Goal: Task Accomplishment & Management: Manage account settings

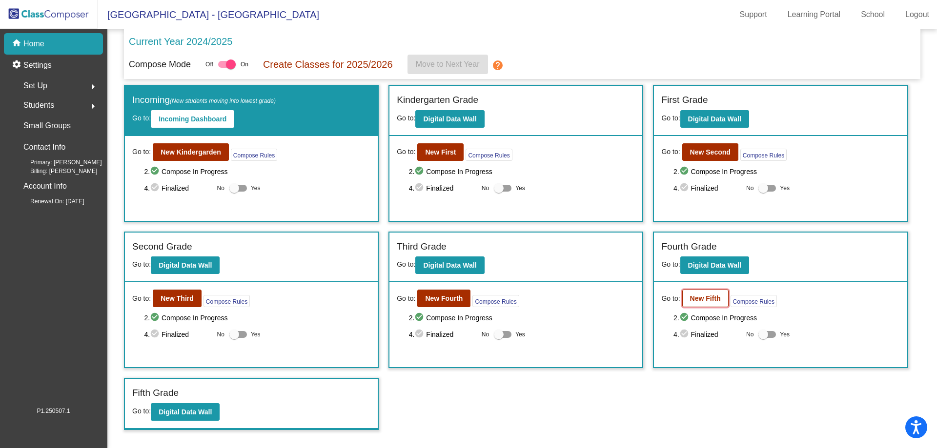
click at [703, 306] on button "New Fifth" at bounding box center [705, 299] width 46 height 18
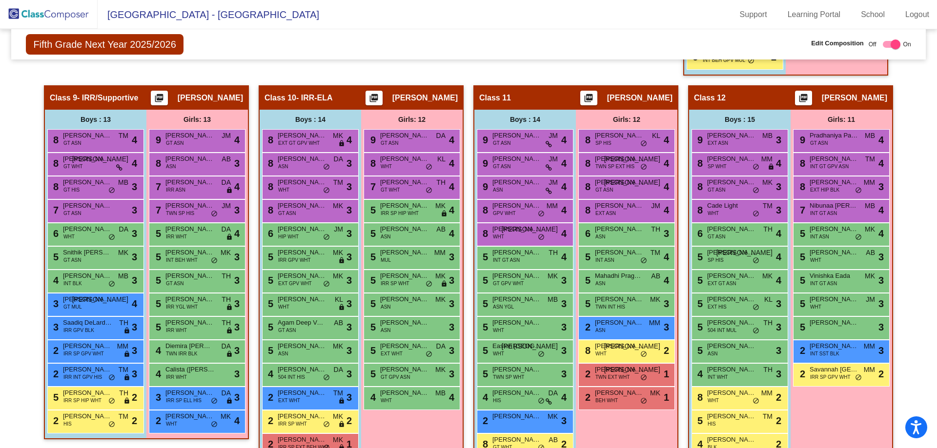
scroll to position [1220, 0]
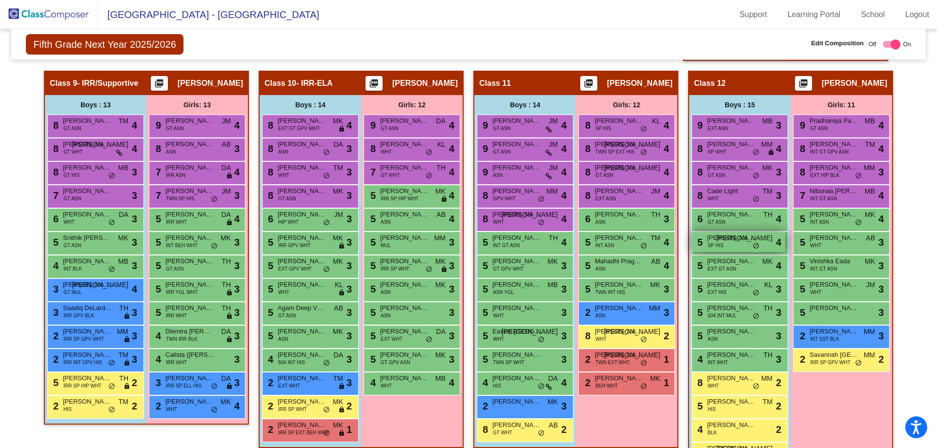
click at [729, 239] on span "[PERSON_NAME]" at bounding box center [731, 238] width 49 height 10
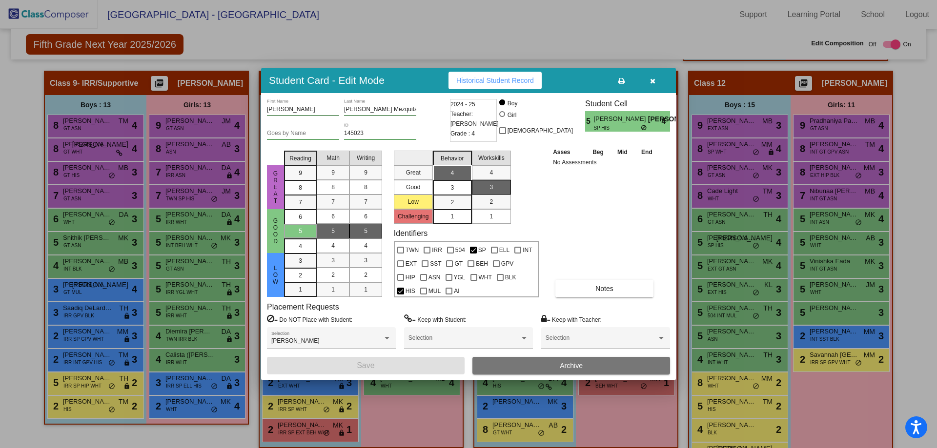
click at [649, 81] on button "button" at bounding box center [652, 81] width 31 height 18
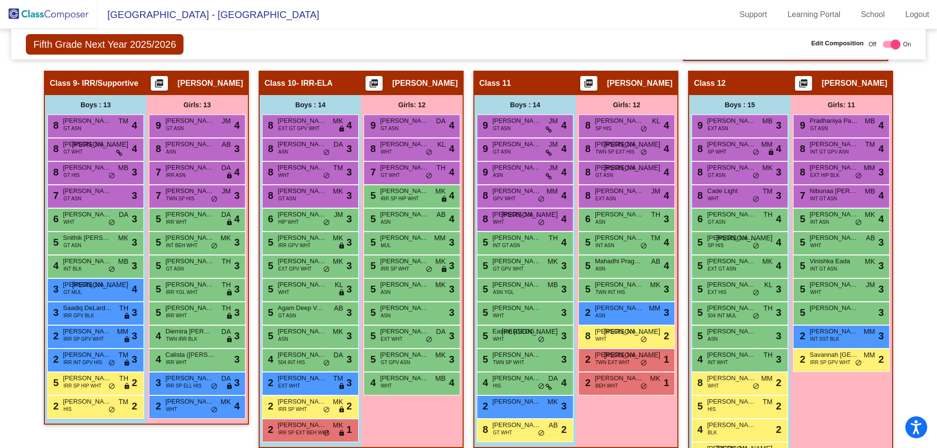
scroll to position [1253, 0]
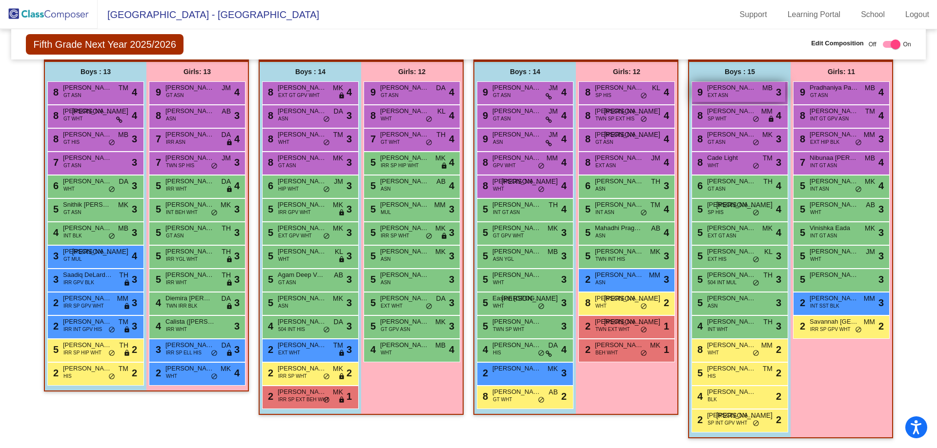
click at [732, 90] on span "[PERSON_NAME] [PERSON_NAME]" at bounding box center [731, 88] width 49 height 10
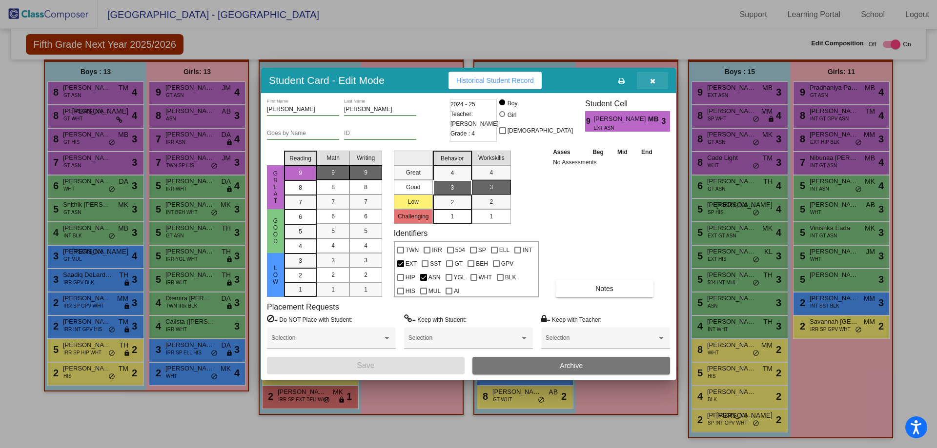
click at [652, 85] on button "button" at bounding box center [652, 81] width 31 height 18
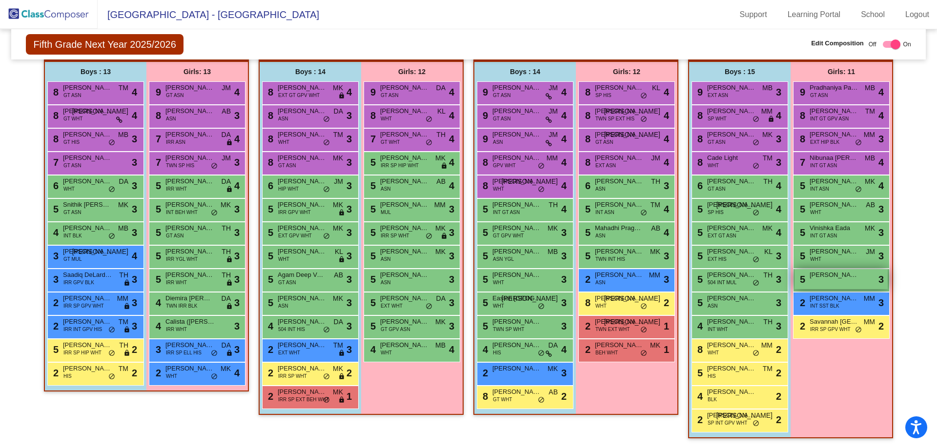
click at [811, 285] on div "5 [PERSON_NAME] lock do_not_disturb_alt 3" at bounding box center [840, 279] width 93 height 20
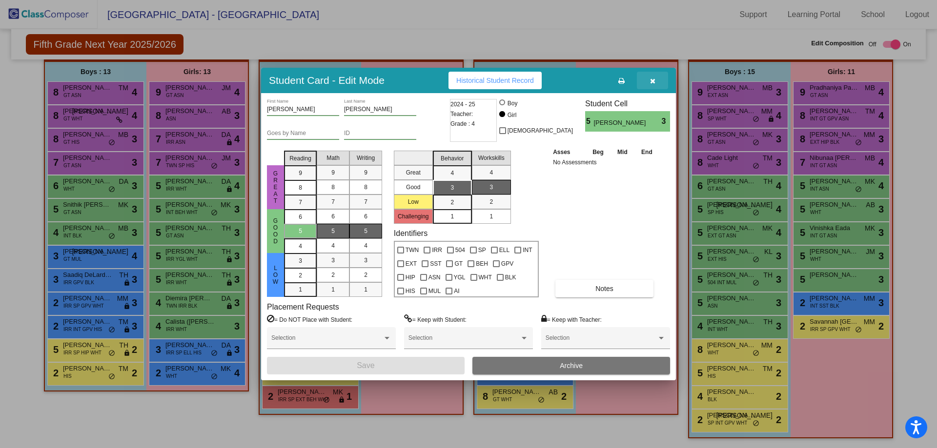
click at [651, 85] on button "button" at bounding box center [652, 81] width 31 height 18
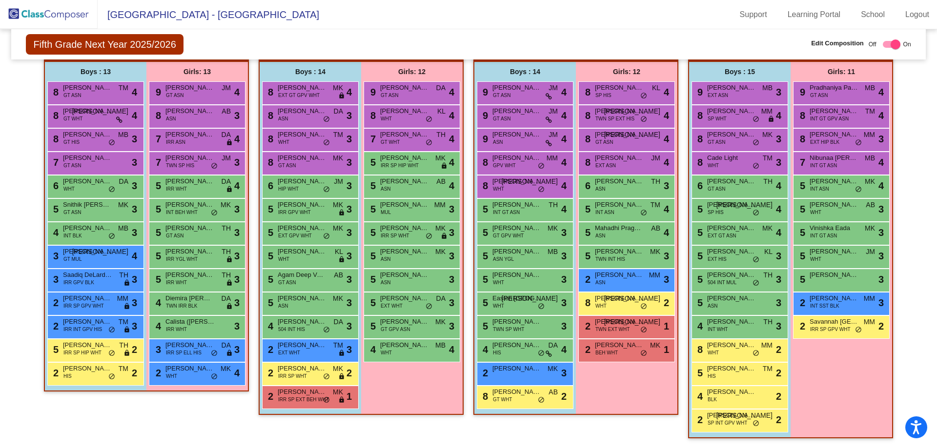
click at [41, 21] on img at bounding box center [49, 14] width 98 height 29
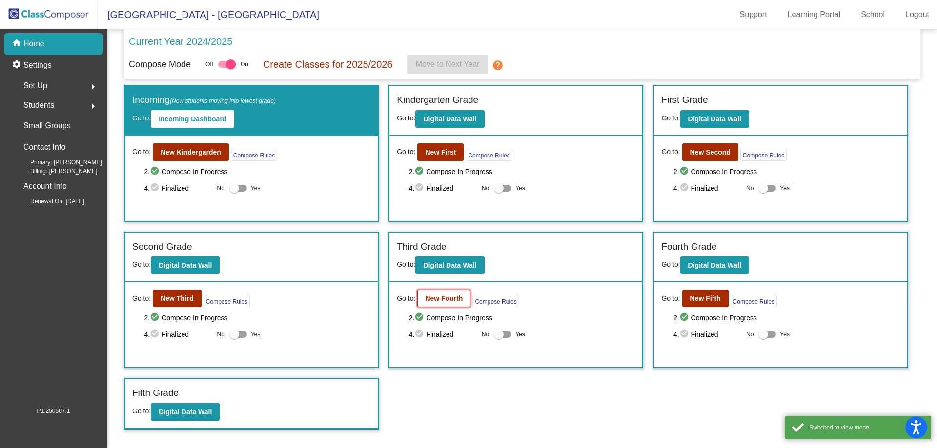
click at [434, 302] on b "New Fourth" at bounding box center [444, 299] width 38 height 8
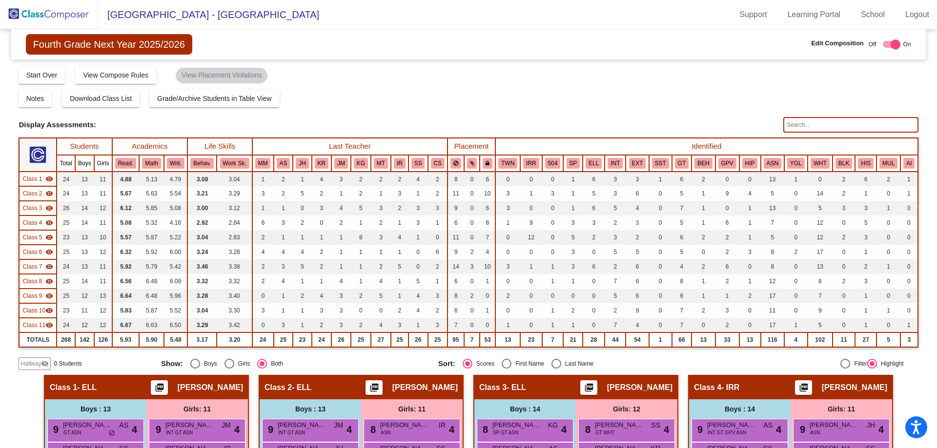
click at [792, 126] on input "text" at bounding box center [850, 125] width 135 height 16
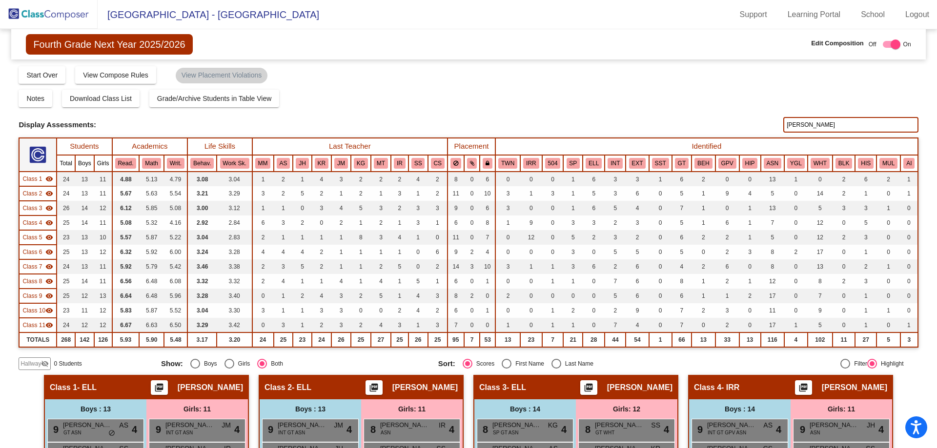
type input "[PERSON_NAME]"
click at [46, 6] on img at bounding box center [49, 14] width 98 height 29
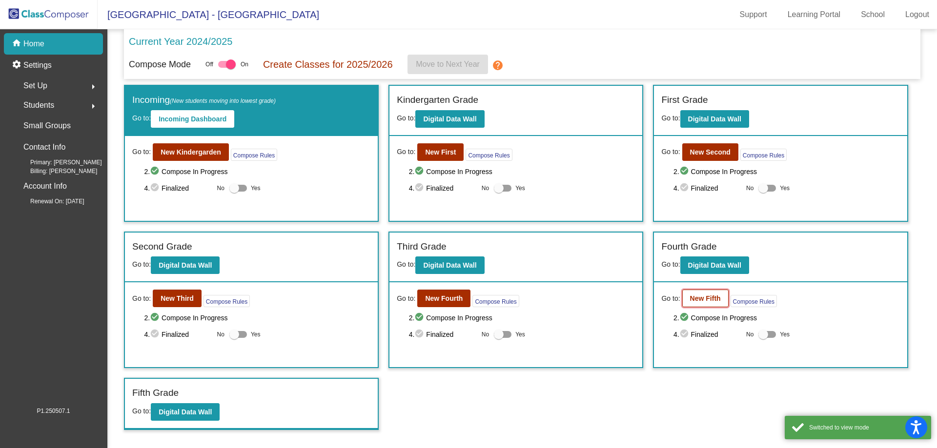
click at [710, 298] on b "New Fifth" at bounding box center [705, 299] width 31 height 8
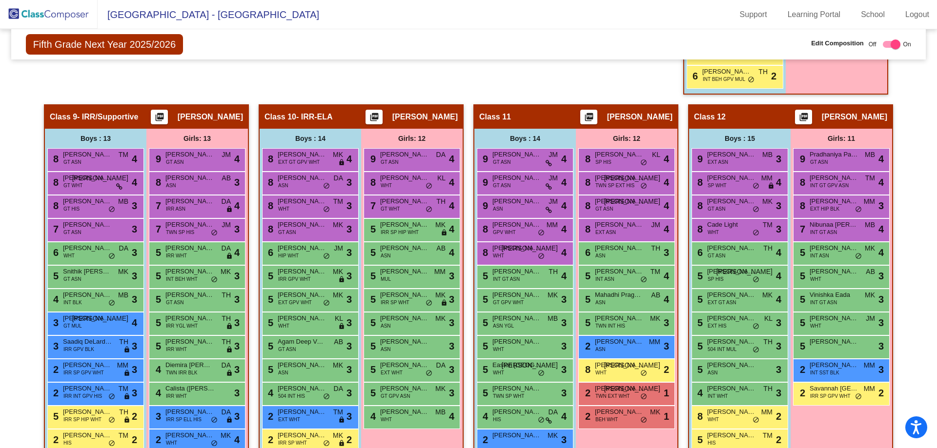
scroll to position [1253, 0]
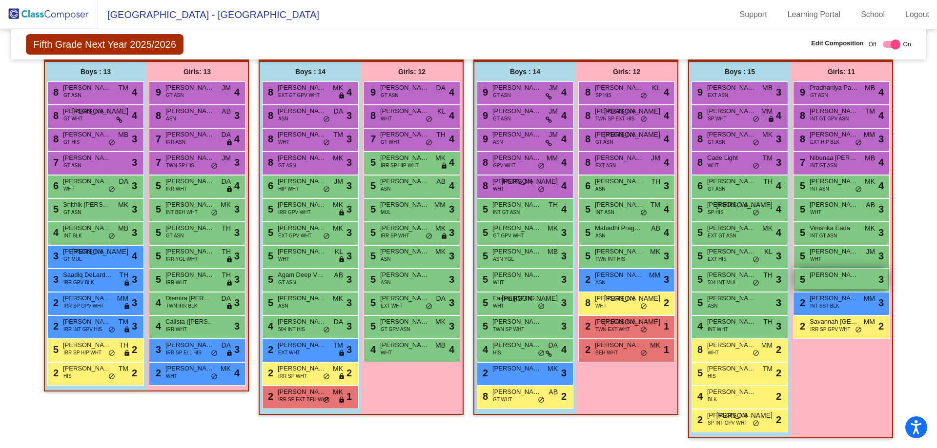
click at [820, 280] on div "5 [PERSON_NAME] lock do_not_disturb_alt 3" at bounding box center [840, 279] width 93 height 20
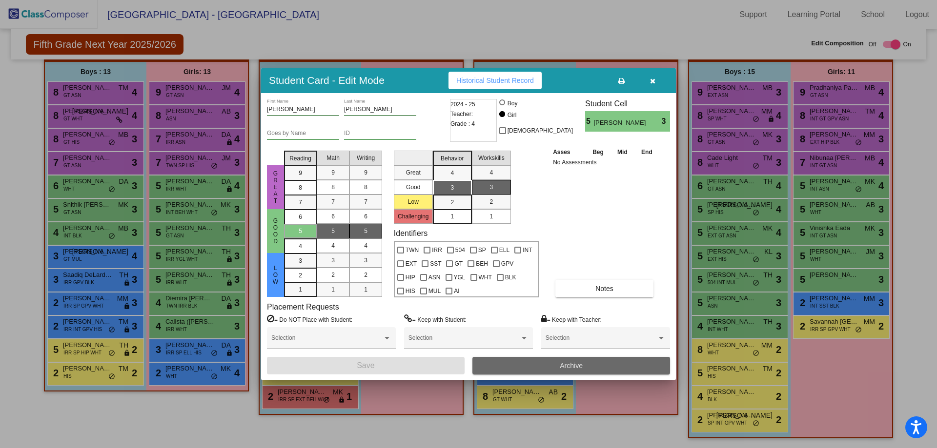
click at [567, 368] on span "Archive" at bounding box center [571, 366] width 23 height 8
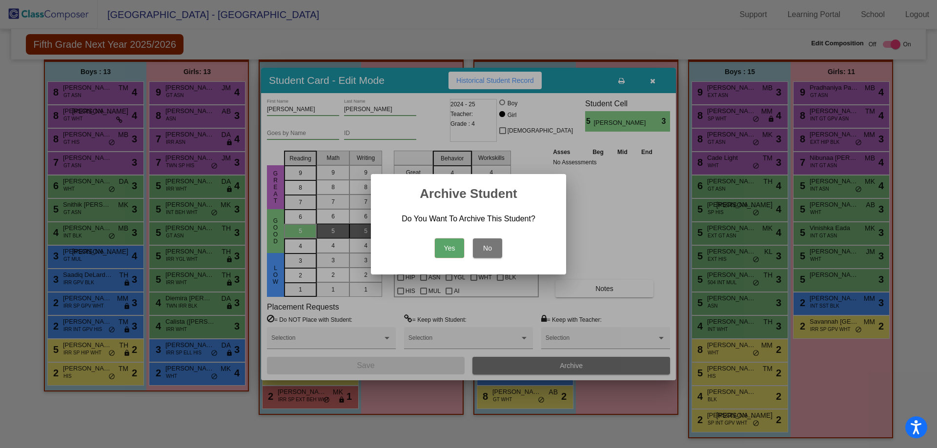
click at [449, 248] on button "Yes" at bounding box center [449, 249] width 29 height 20
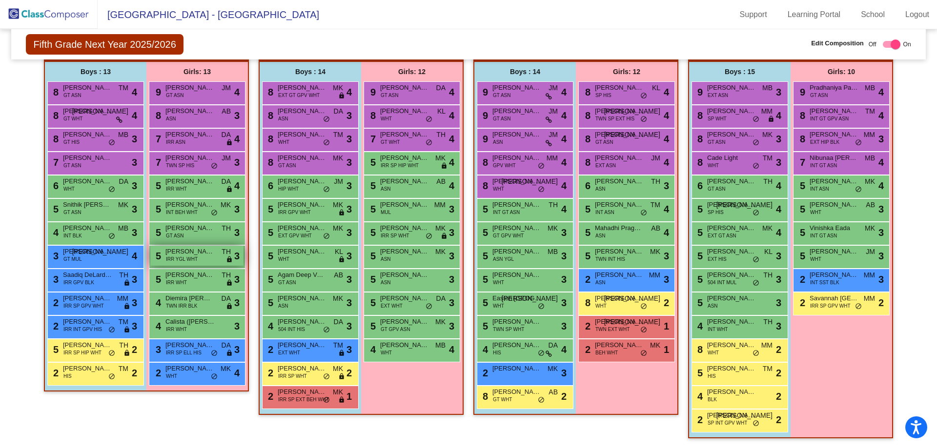
click at [193, 256] on span "IRR YGL WHT" at bounding box center [182, 259] width 32 height 7
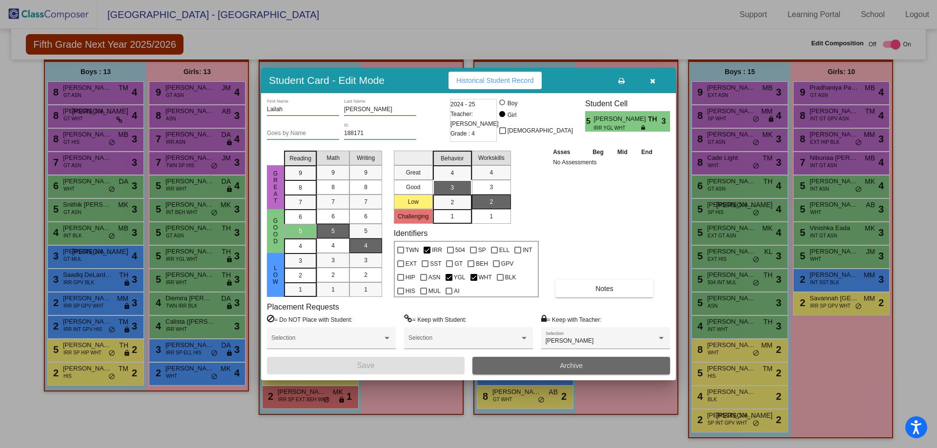
click at [596, 357] on button "Archive" at bounding box center [571, 366] width 198 height 18
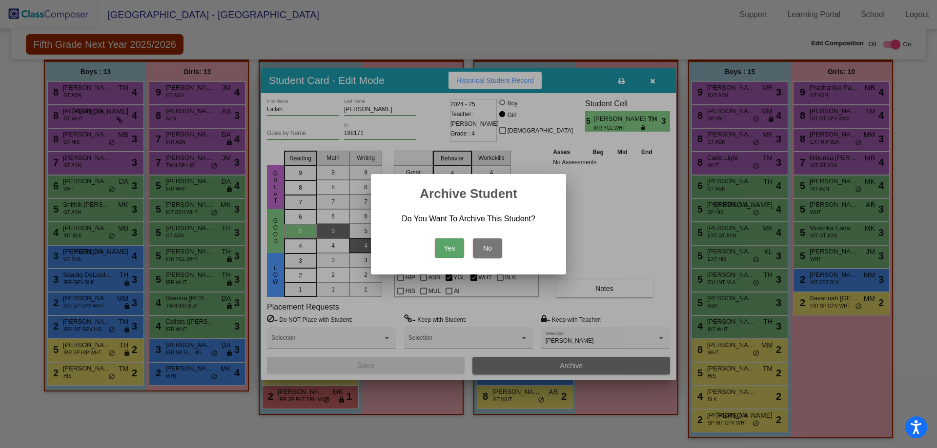
click at [438, 248] on button "Yes" at bounding box center [449, 249] width 29 height 20
